Goal: Information Seeking & Learning: Find specific fact

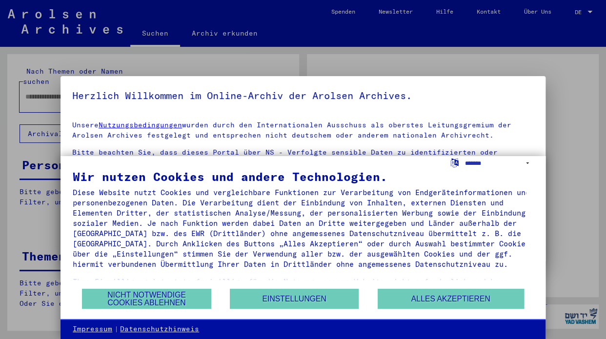
type input "**********"
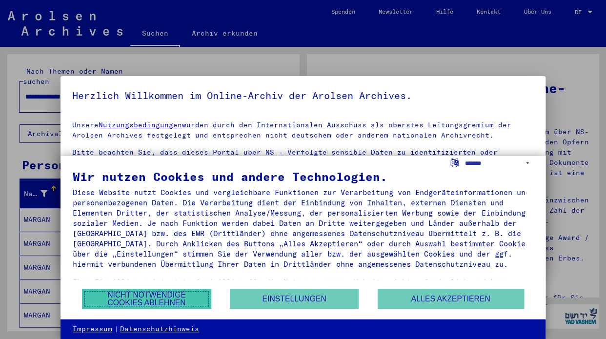
click at [163, 298] on button "Nicht notwendige Cookies ablehnen" at bounding box center [146, 299] width 129 height 20
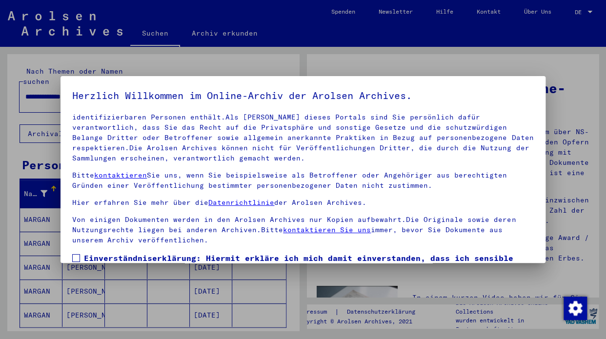
scroll to position [83, 0]
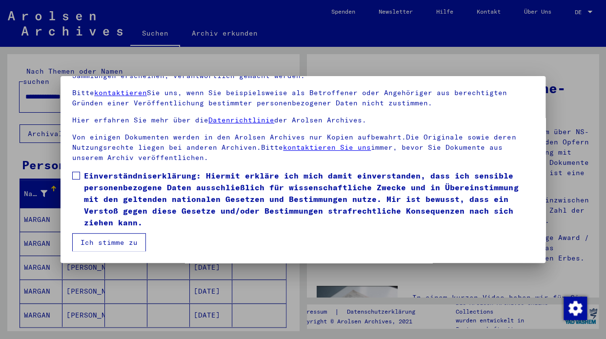
click at [78, 180] on label "Einverständniserklärung: Hiermit erkläre ich mich damit einverstanden, dass ich…" at bounding box center [303, 199] width 462 height 59
click at [110, 247] on button "Ich stimme zu" at bounding box center [109, 242] width 74 height 19
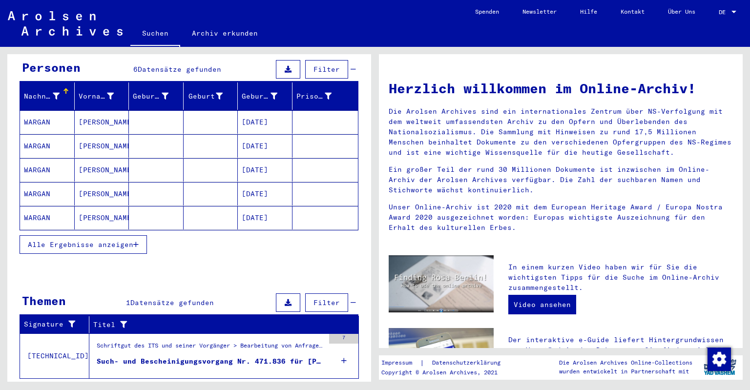
scroll to position [110, 0]
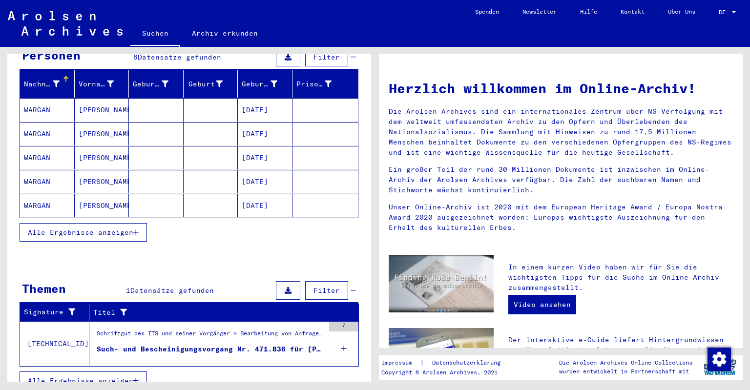
click at [116, 339] on span "Alle Ergebnisse anzeigen" at bounding box center [80, 380] width 105 height 9
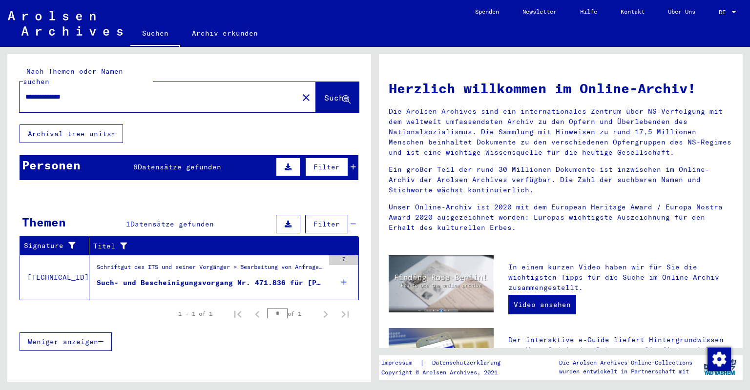
scroll to position [0, 0]
click at [119, 278] on div "Such- und Bescheinigungsvorgang Nr. 471.836 für [PERSON_NAME] geboren [DEMOGRAP…" at bounding box center [211, 283] width 228 height 10
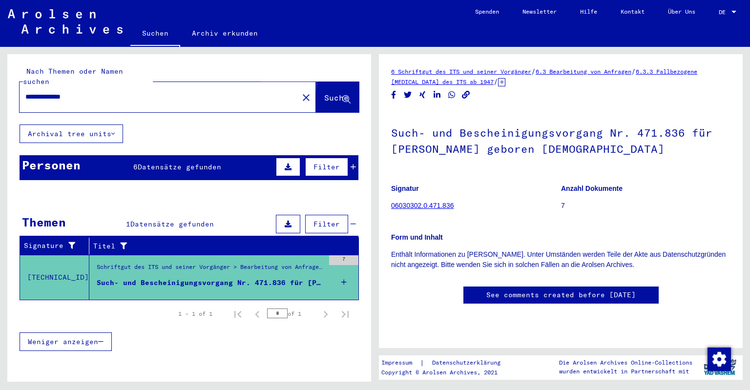
click at [324, 93] on span "Suche" at bounding box center [336, 98] width 24 height 10
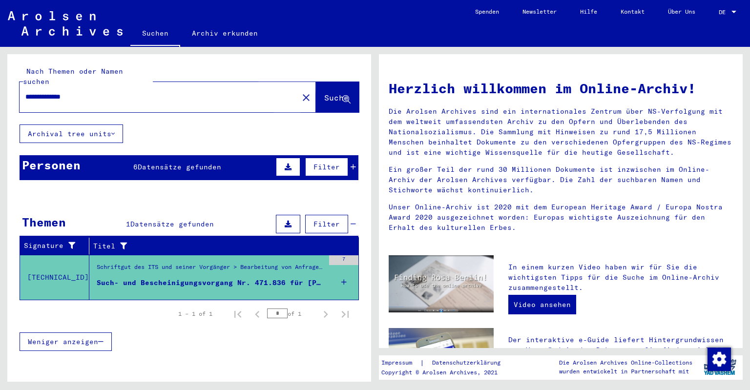
click at [324, 93] on span "Suche" at bounding box center [336, 98] width 24 height 10
click at [143, 163] on span "Datensätze gefunden" at bounding box center [180, 167] width 84 height 9
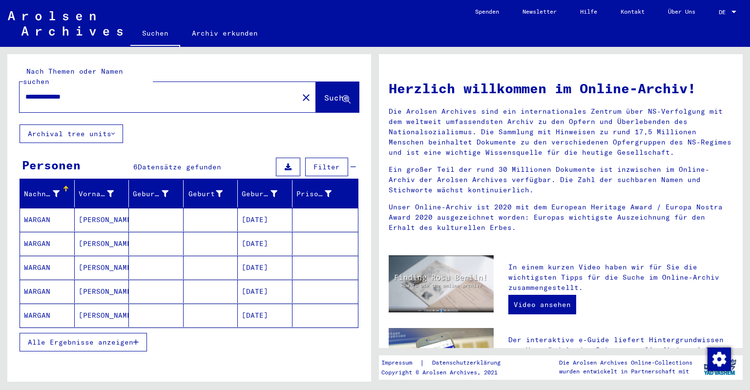
click at [259, 208] on mat-cell "[DATE]" at bounding box center [265, 219] width 55 height 23
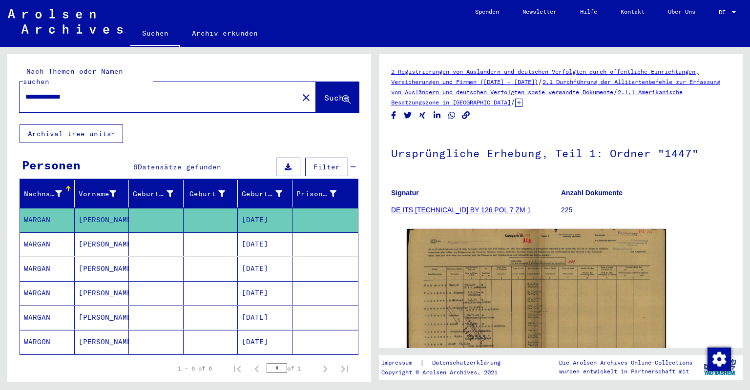
click at [254, 333] on mat-cell "[DATE]" at bounding box center [265, 342] width 55 height 24
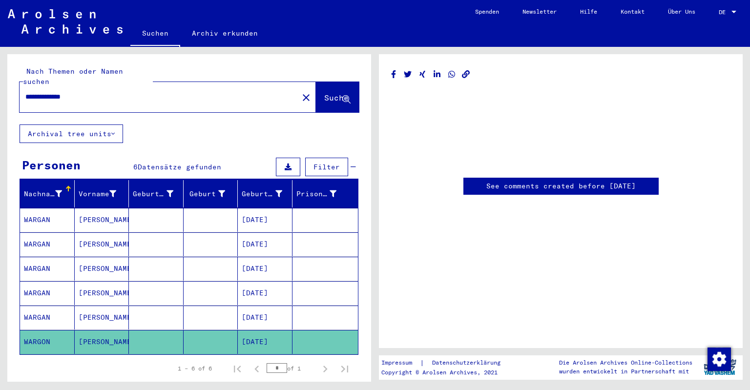
click at [40, 330] on mat-cell "WARGON" at bounding box center [47, 342] width 55 height 24
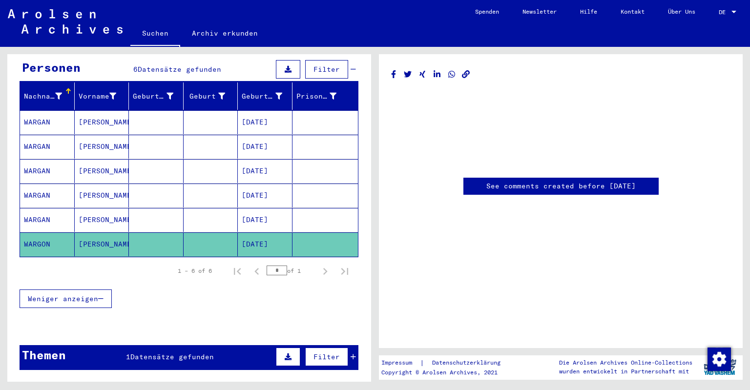
scroll to position [183, 0]
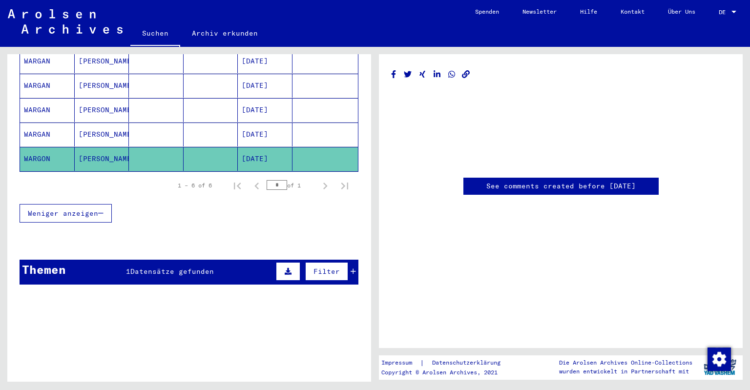
click at [167, 264] on div "Themen 1 Datensätze gefunden Filter" at bounding box center [189, 272] width 339 height 25
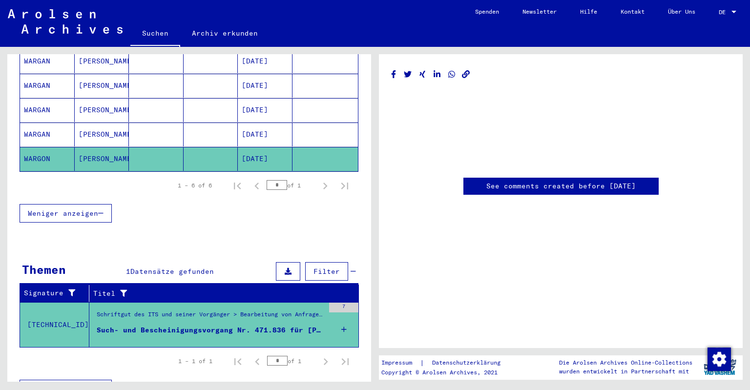
scroll to position [191, 0]
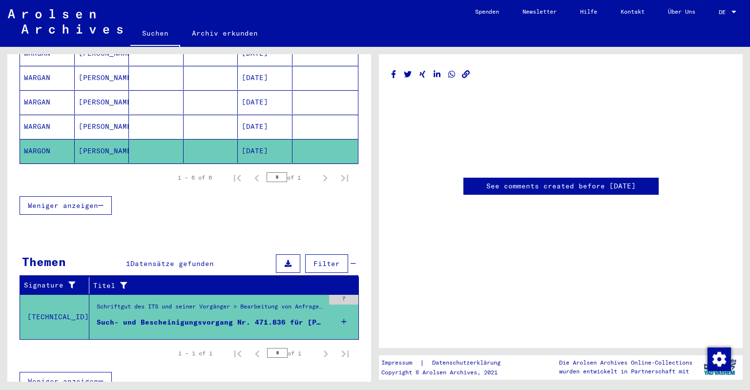
click at [341, 308] on icon at bounding box center [343, 322] width 5 height 34
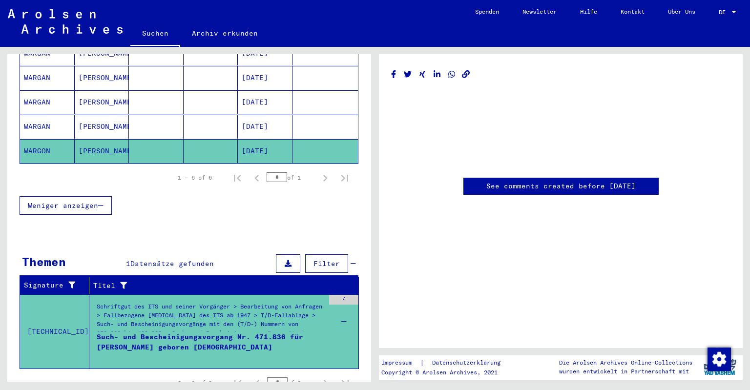
click at [330, 302] on div "7" at bounding box center [343, 317] width 29 height 44
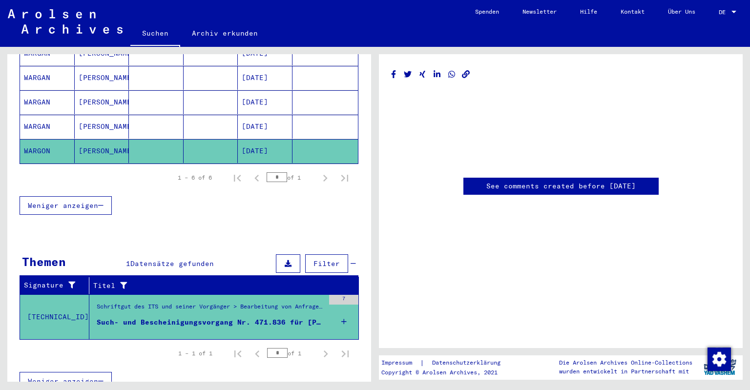
click at [95, 118] on mat-cell "[PERSON_NAME]" at bounding box center [102, 127] width 55 height 24
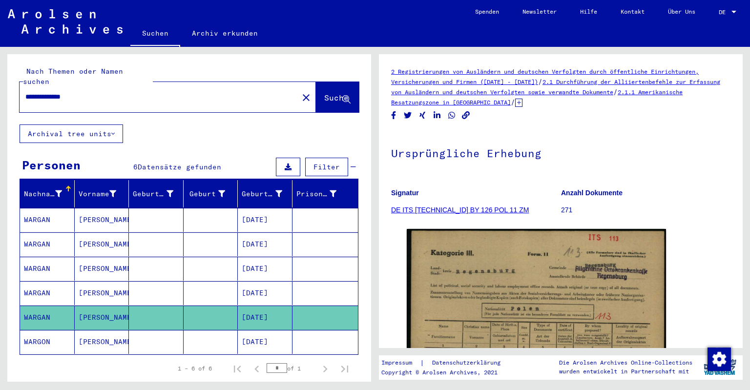
click at [119, 281] on mat-cell "[PERSON_NAME]" at bounding box center [102, 293] width 55 height 24
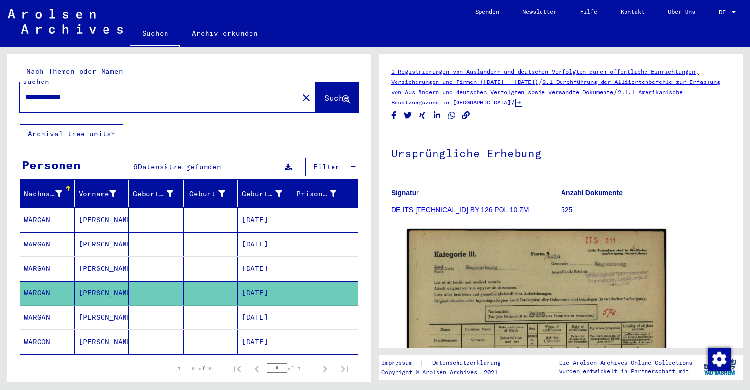
click at [123, 310] on mat-cell "[PERSON_NAME]" at bounding box center [102, 318] width 55 height 24
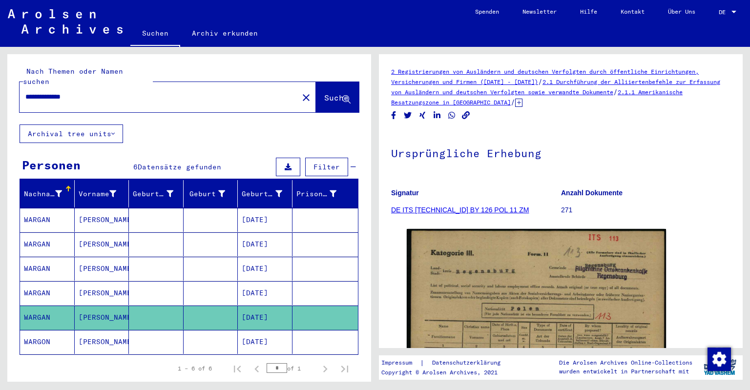
scroll to position [98, 0]
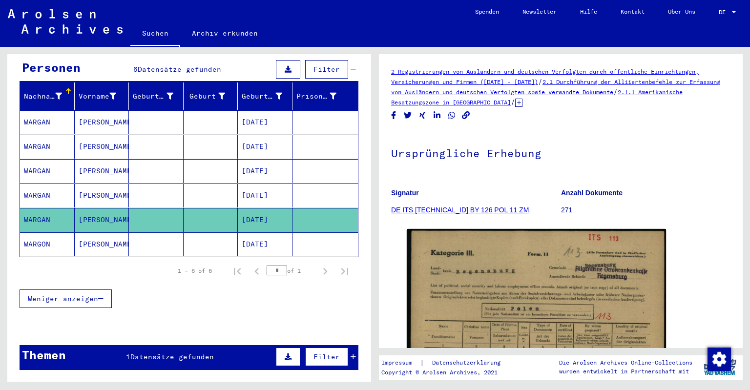
click at [146, 233] on mat-cell at bounding box center [156, 244] width 55 height 24
